Goal: Navigation & Orientation: Understand site structure

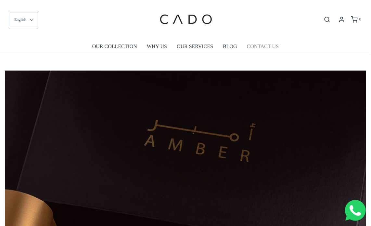
click at [255, 44] on link "CONTACT US" at bounding box center [263, 46] width 32 height 15
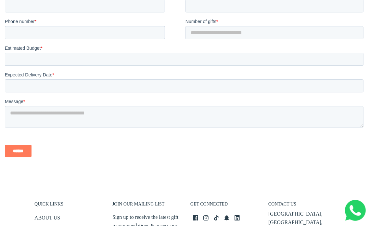
scroll to position [1669, 0]
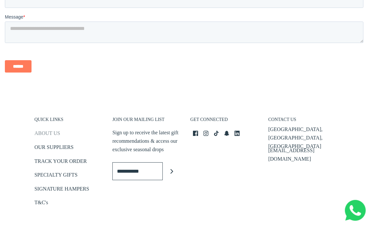
click at [47, 132] on link "ABOUT US" at bounding box center [47, 134] width 26 height 11
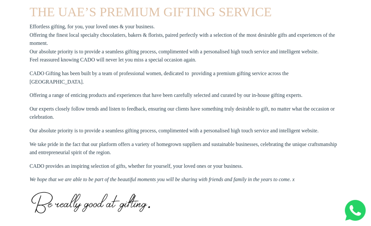
scroll to position [228, 0]
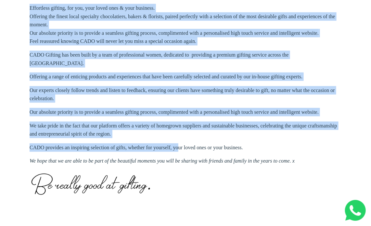
drag, startPoint x: 20, startPoint y: 15, endPoint x: 178, endPoint y: 138, distance: 200.9
click at [178, 138] on div "About Us THE UAE’S PREMIUM GIFTING SERVICE Effortless gifting, for you, your lo…" at bounding box center [185, 85] width 371 height 285
drag, startPoint x: 200, startPoint y: 99, endPoint x: 194, endPoint y: 100, distance: 6.2
click at [199, 99] on section "THE UAE’S PREMIUM GIFTING SERVICE Effortless gifting, for you, your loved ones …" at bounding box center [186, 99] width 312 height 226
